Goal: Find specific page/section: Find specific page/section

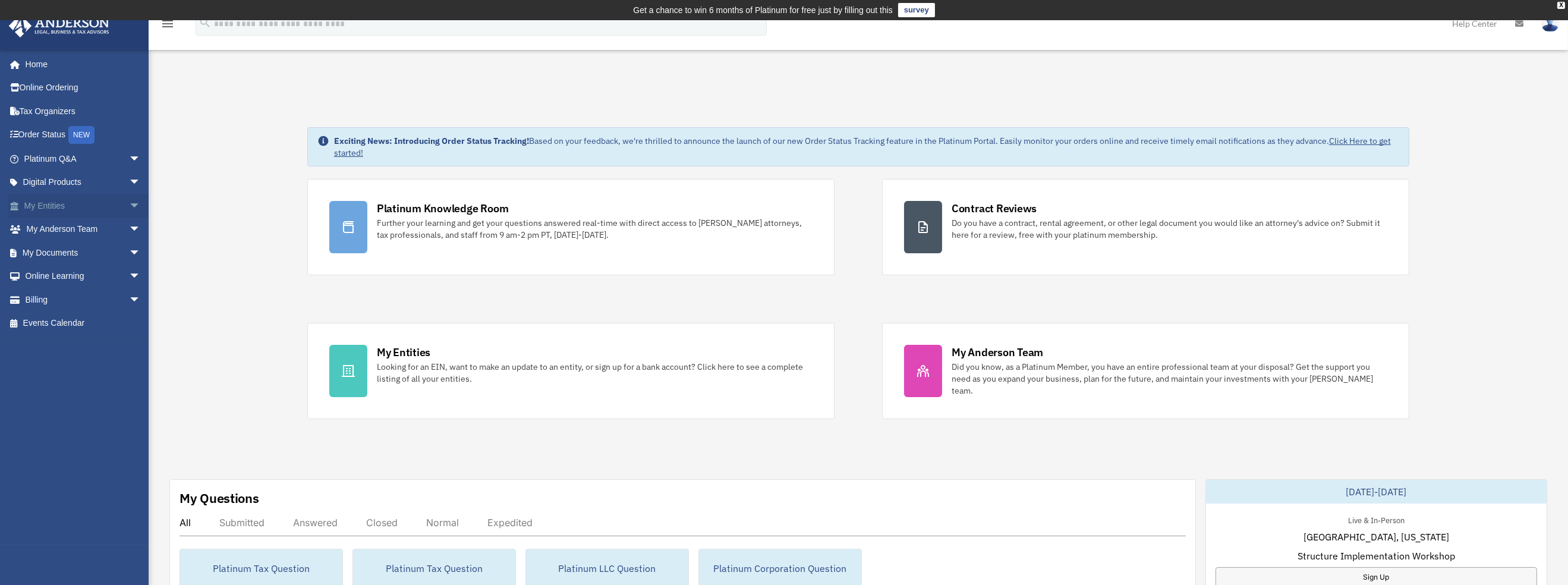
click at [80, 200] on link "My Entities arrow_drop_down" at bounding box center [83, 205] width 151 height 24
click at [129, 204] on span "arrow_drop_down" at bounding box center [140, 206] width 24 height 25
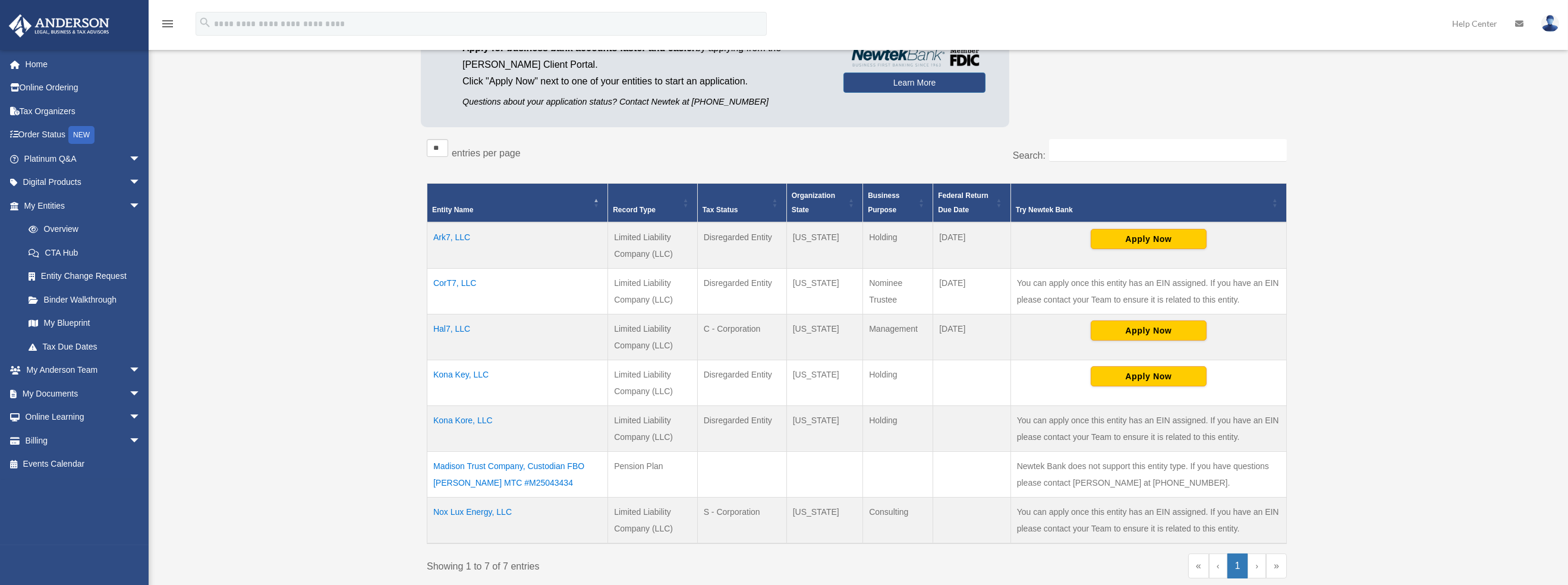
scroll to position [264, 0]
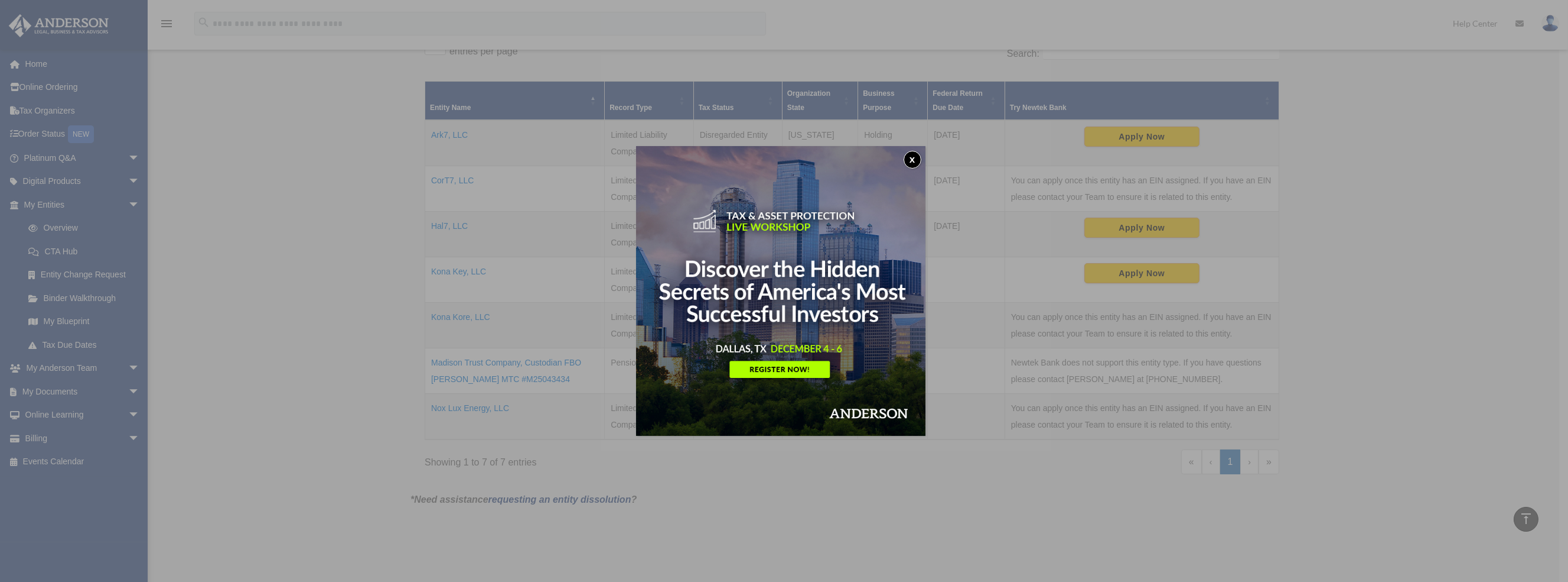
click at [916, 163] on button "x" at bounding box center [912, 159] width 18 height 18
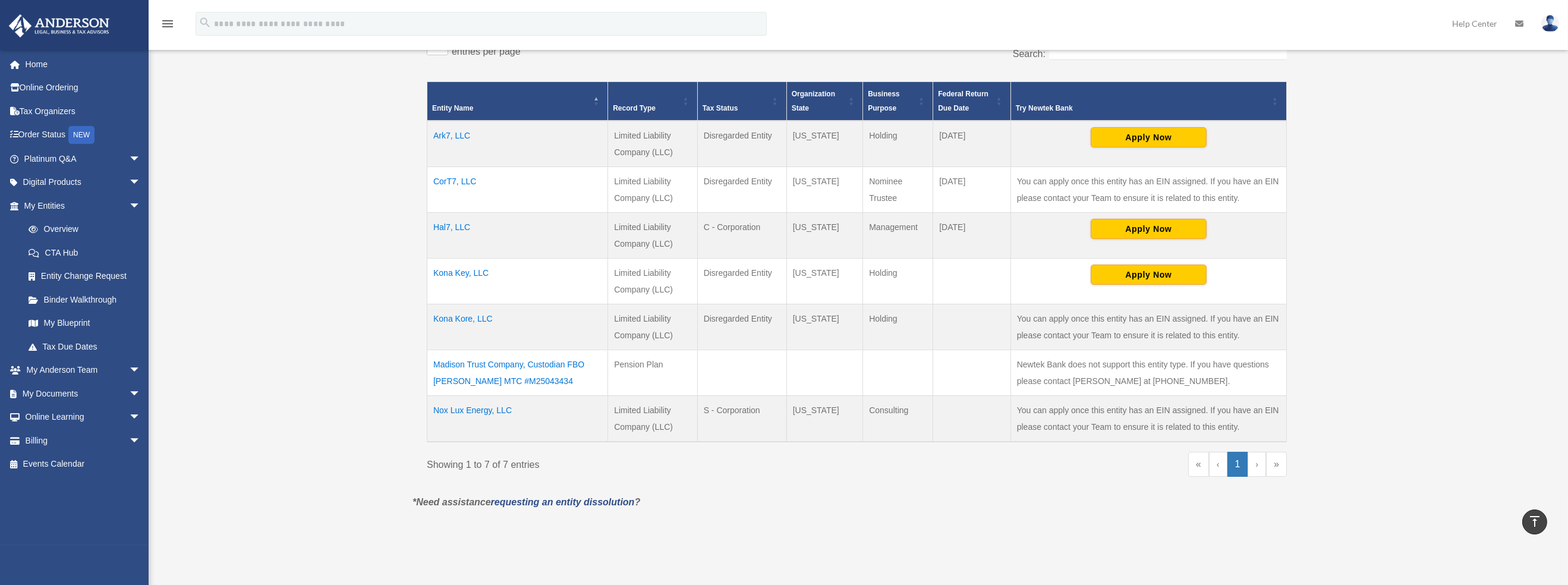
click at [476, 410] on td "Nox Lux Energy, LLC" at bounding box center [517, 417] width 181 height 46
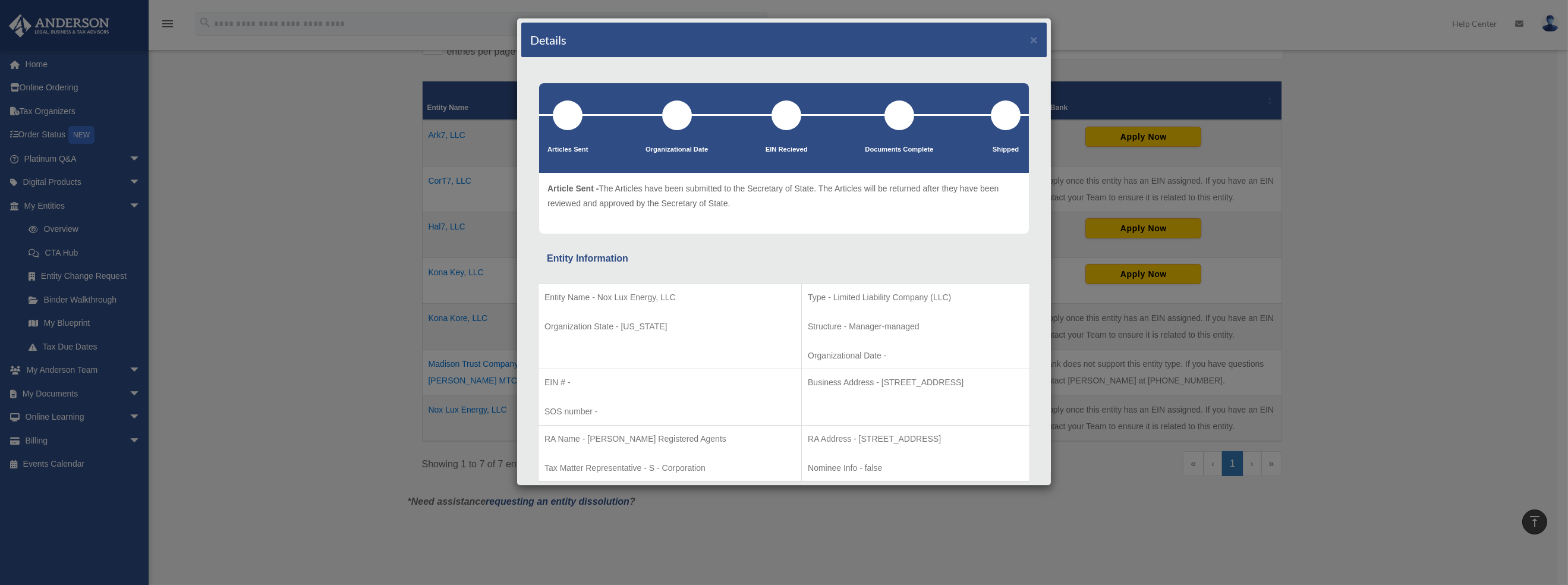
scroll to position [0, 0]
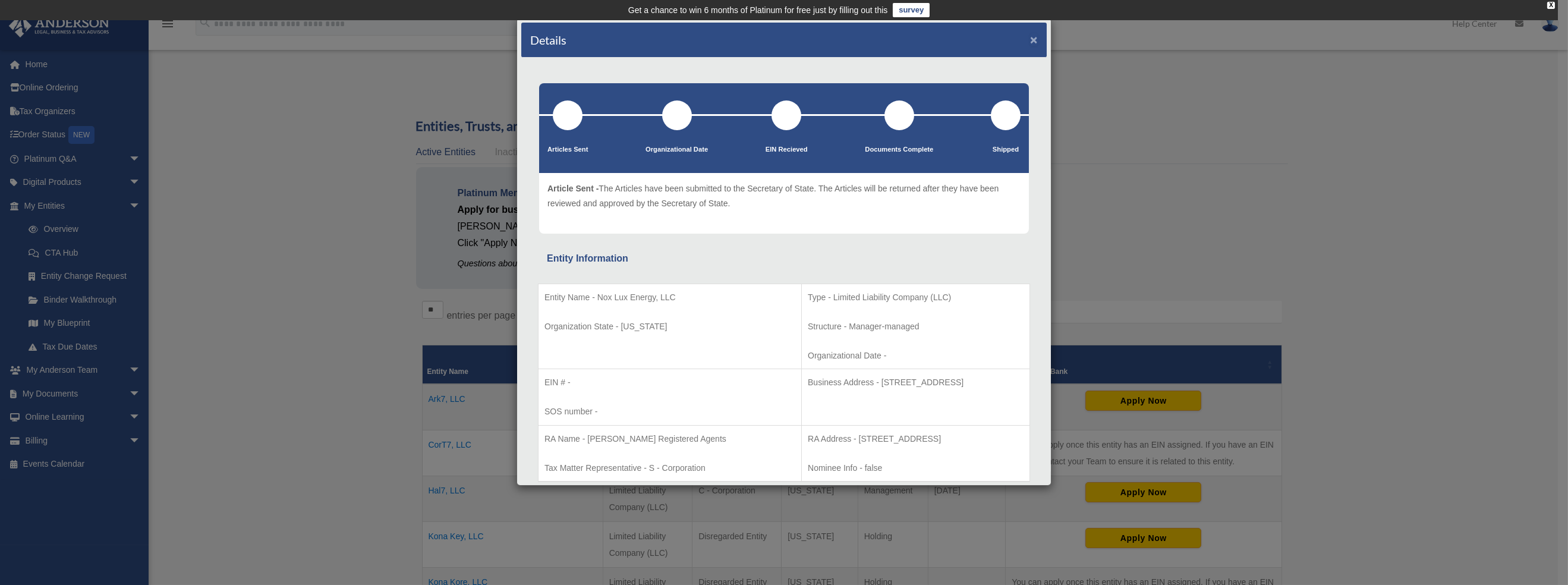
click at [1030, 39] on button "×" at bounding box center [1034, 39] width 8 height 12
